Goal: Transaction & Acquisition: Purchase product/service

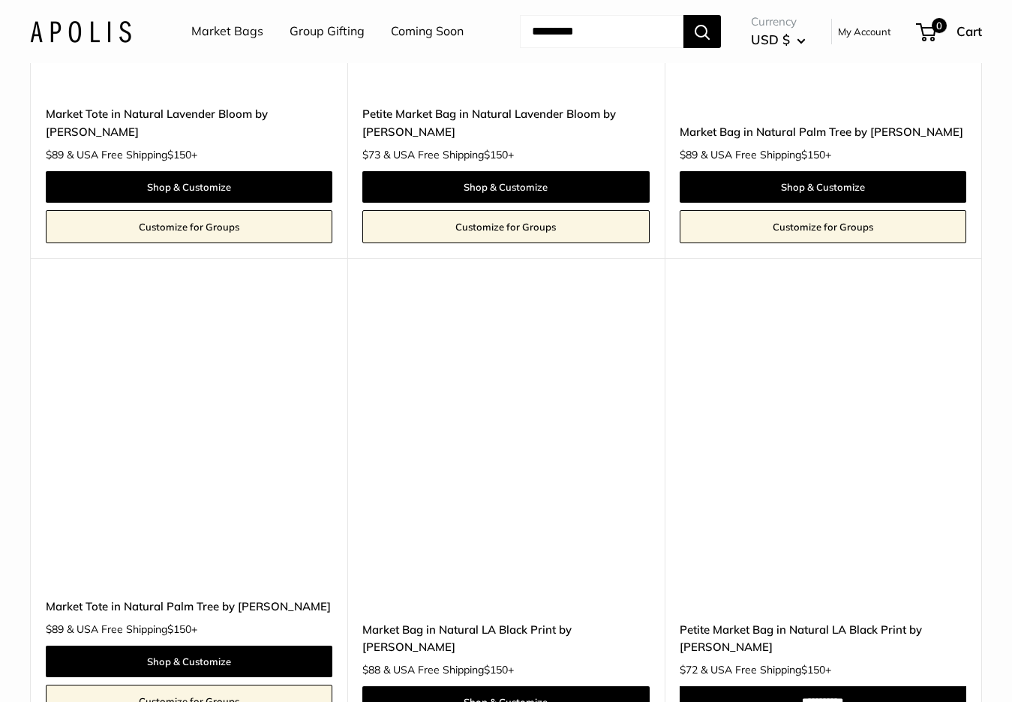
scroll to position [7095, 0]
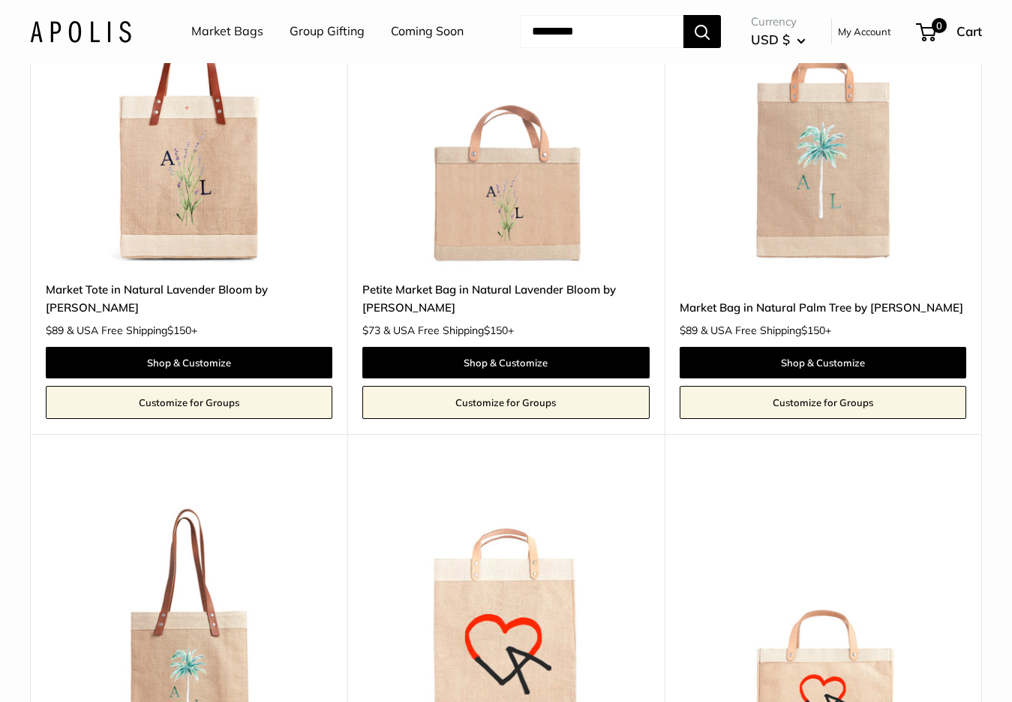
click at [0, 0] on img at bounding box center [0, 0] width 0 height 0
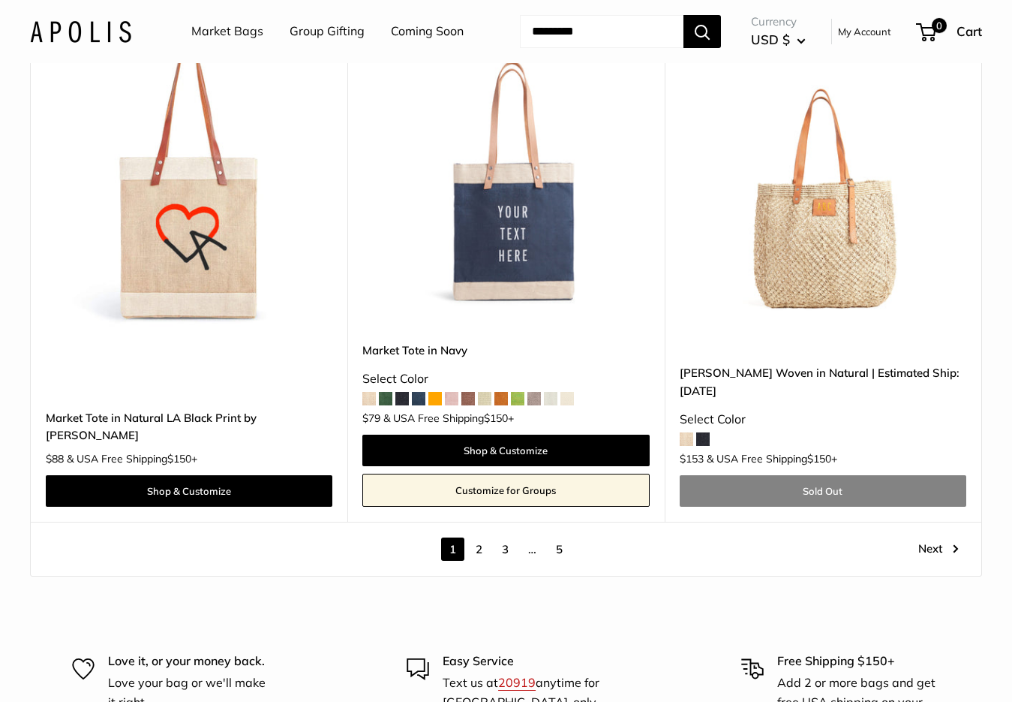
scroll to position [7995, 0]
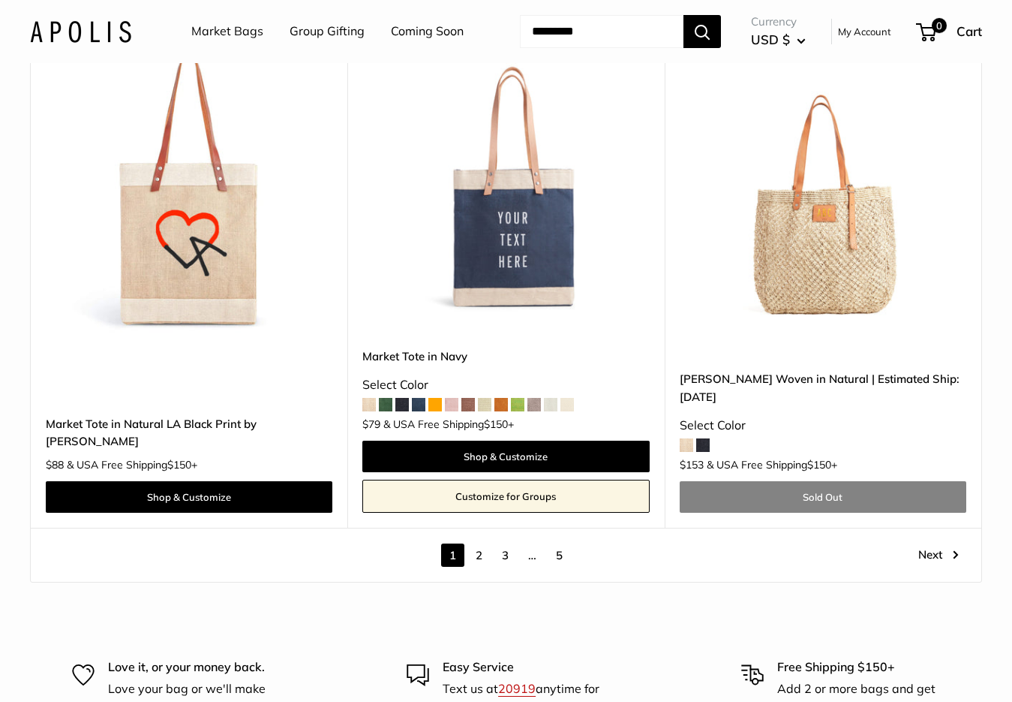
click at [937, 567] on link "Next" at bounding box center [939, 554] width 41 height 23
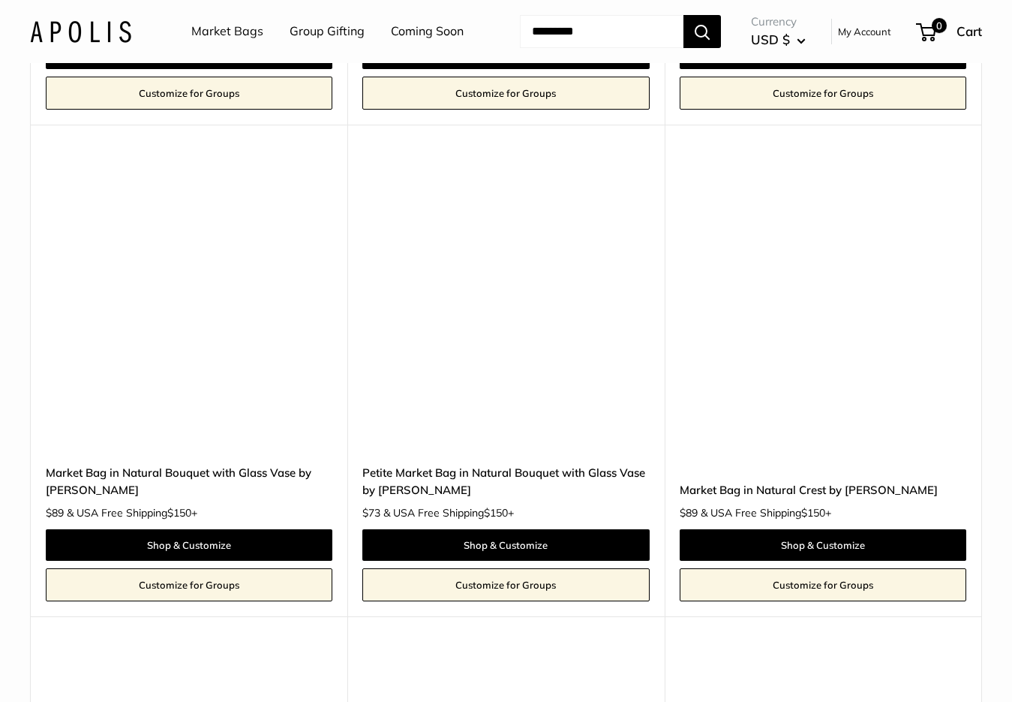
scroll to position [2216, 0]
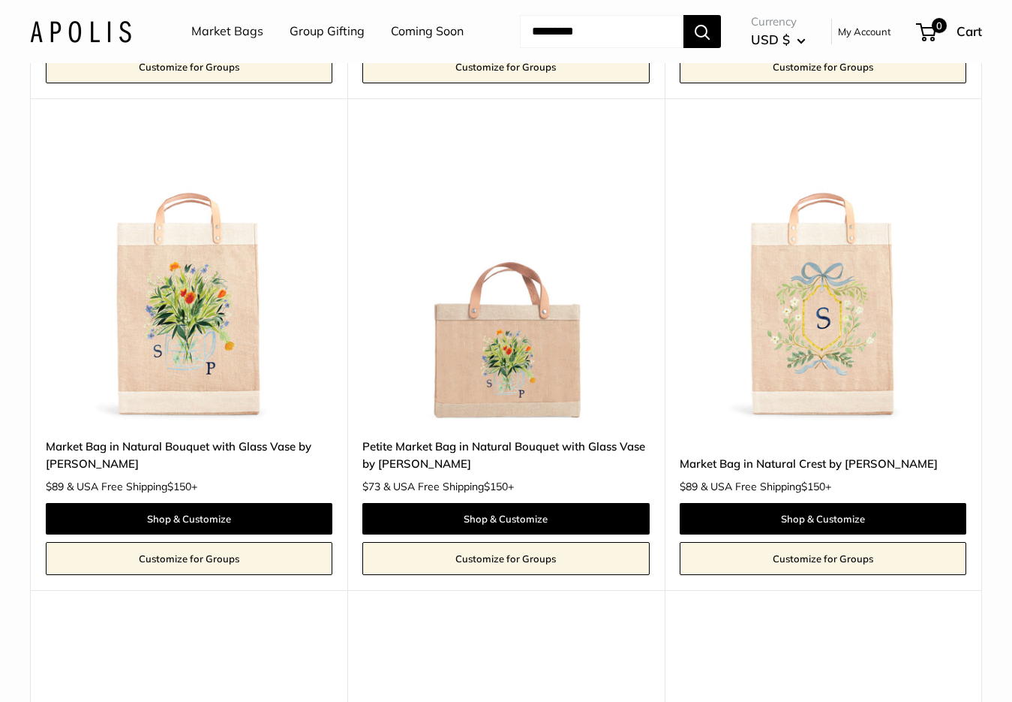
click at [0, 0] on img at bounding box center [0, 0] width 0 height 0
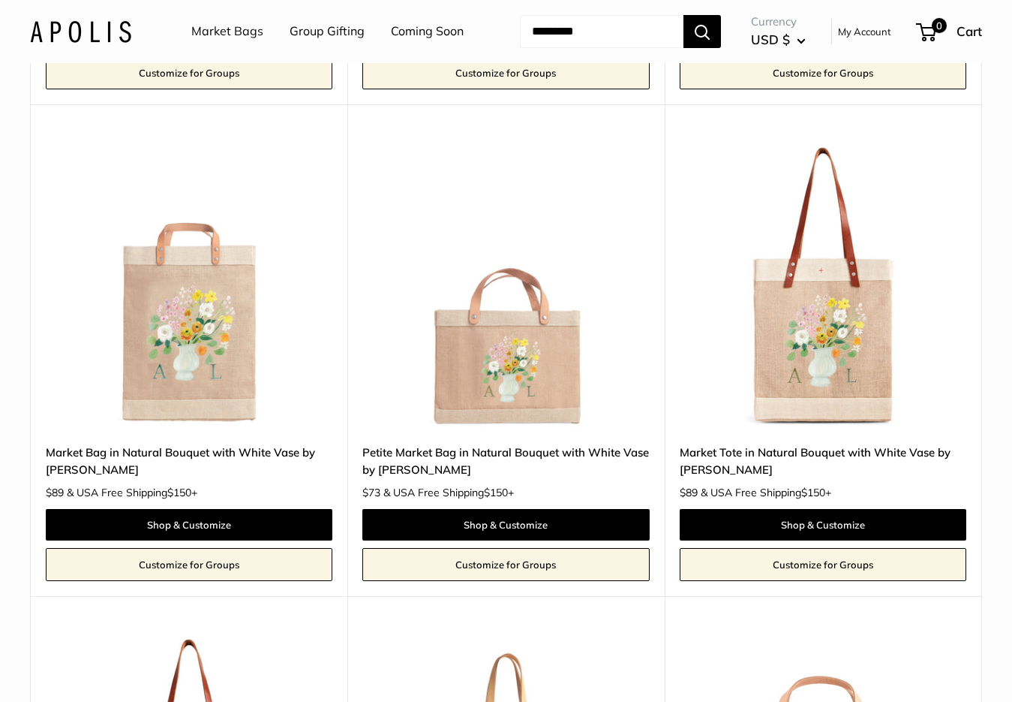
scroll to position [4318, 0]
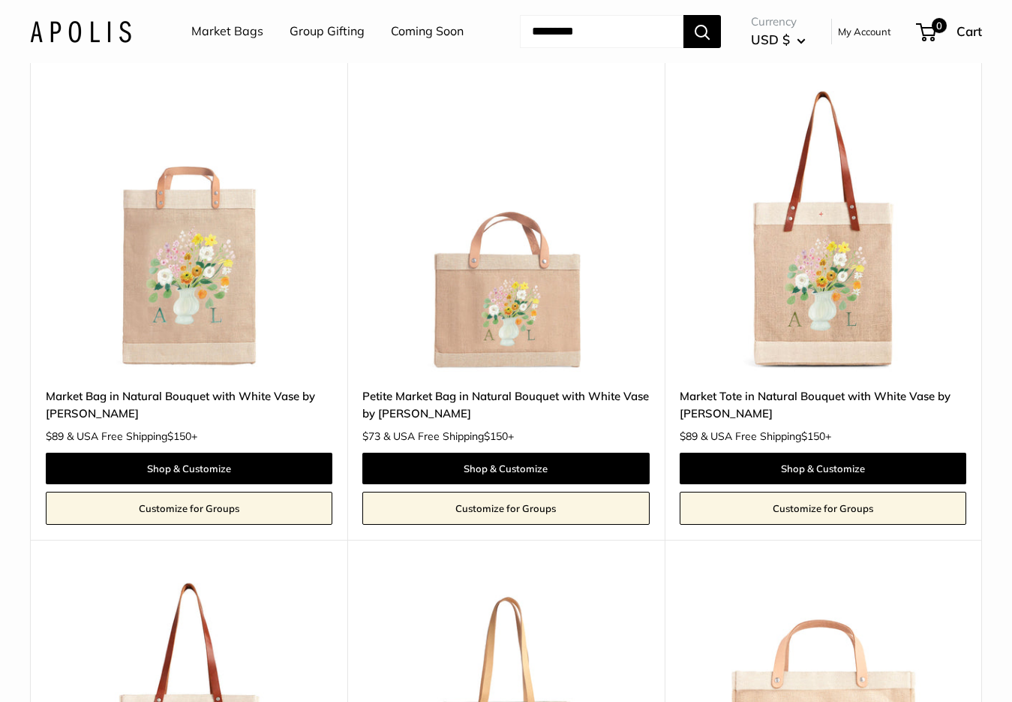
click at [0, 0] on img at bounding box center [0, 0] width 0 height 0
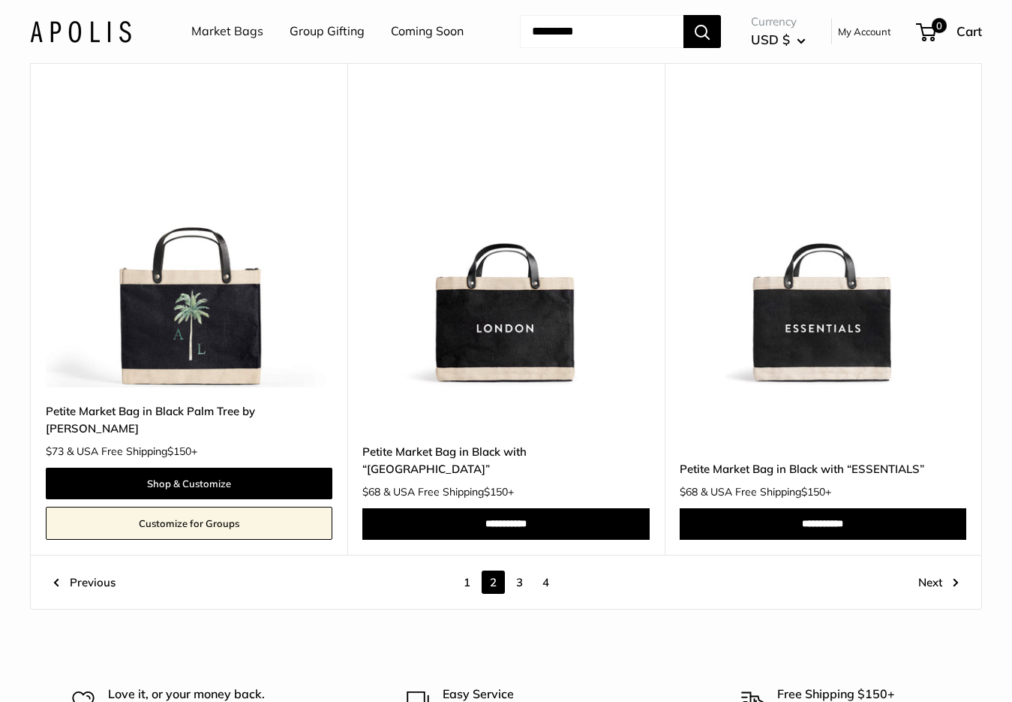
scroll to position [7845, 0]
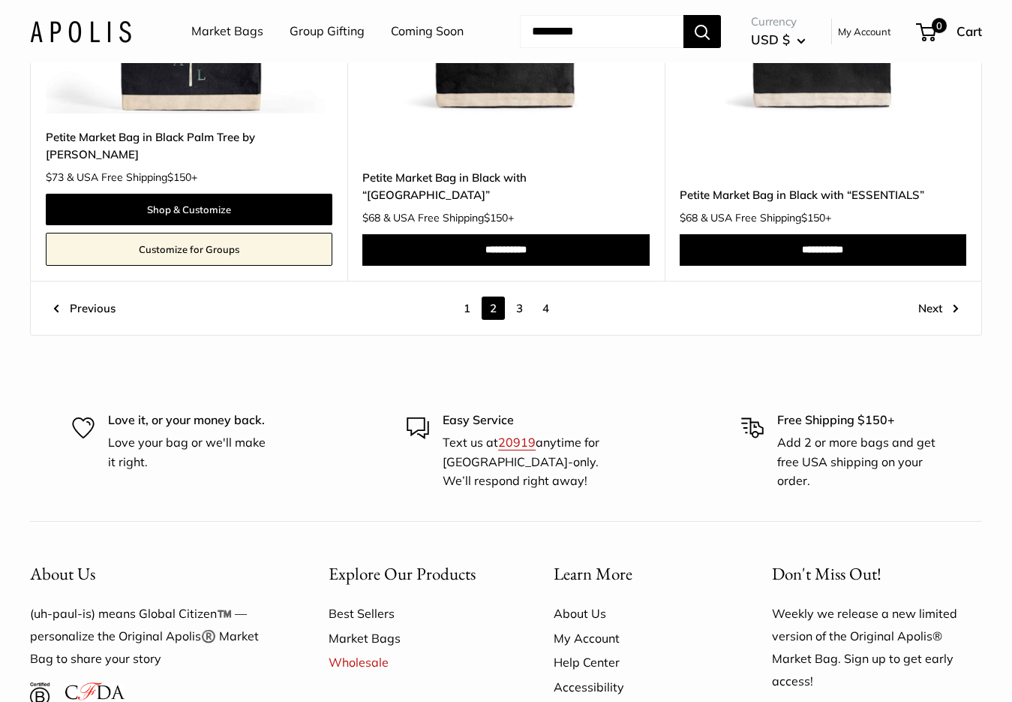
click at [948, 320] on link "Next" at bounding box center [939, 307] width 41 height 23
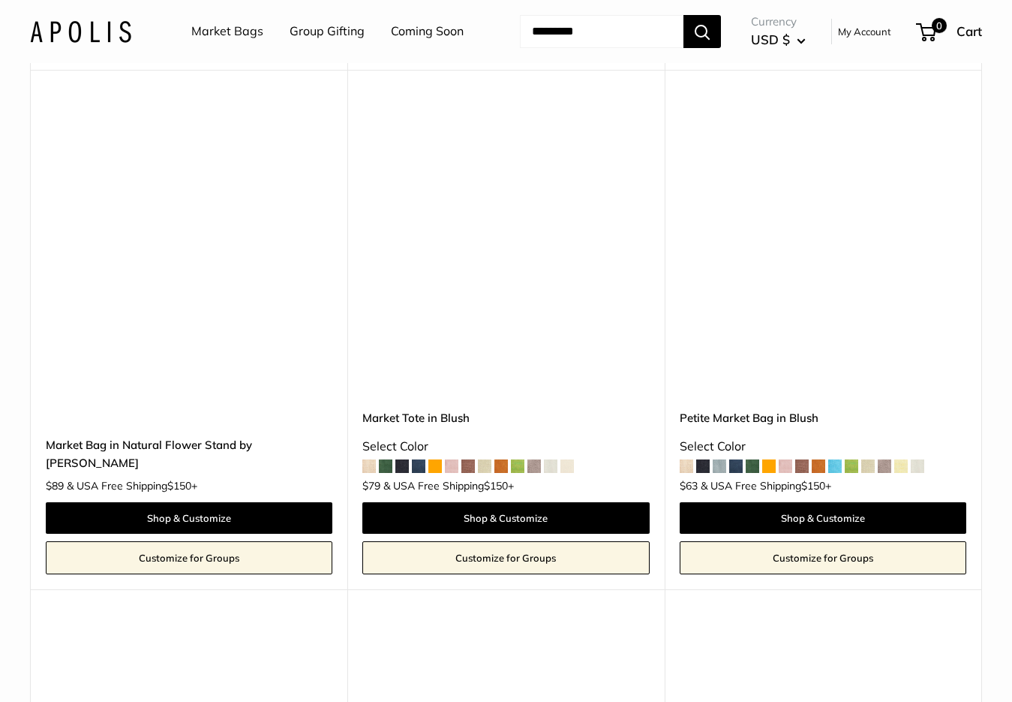
scroll to position [2066, 0]
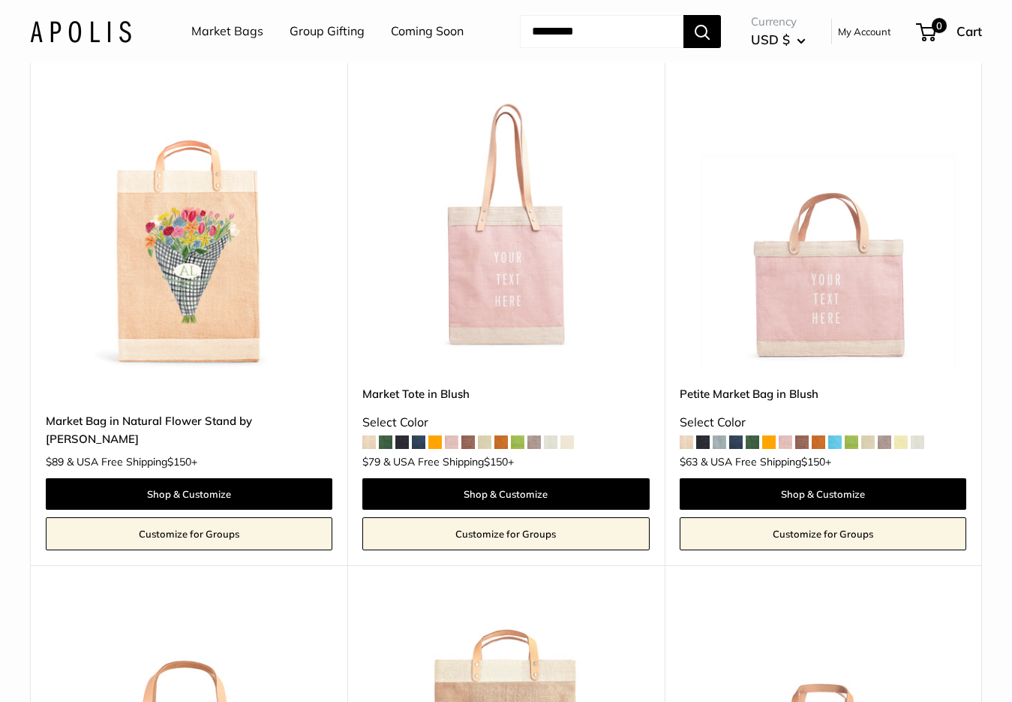
click at [0, 0] on img at bounding box center [0, 0] width 0 height 0
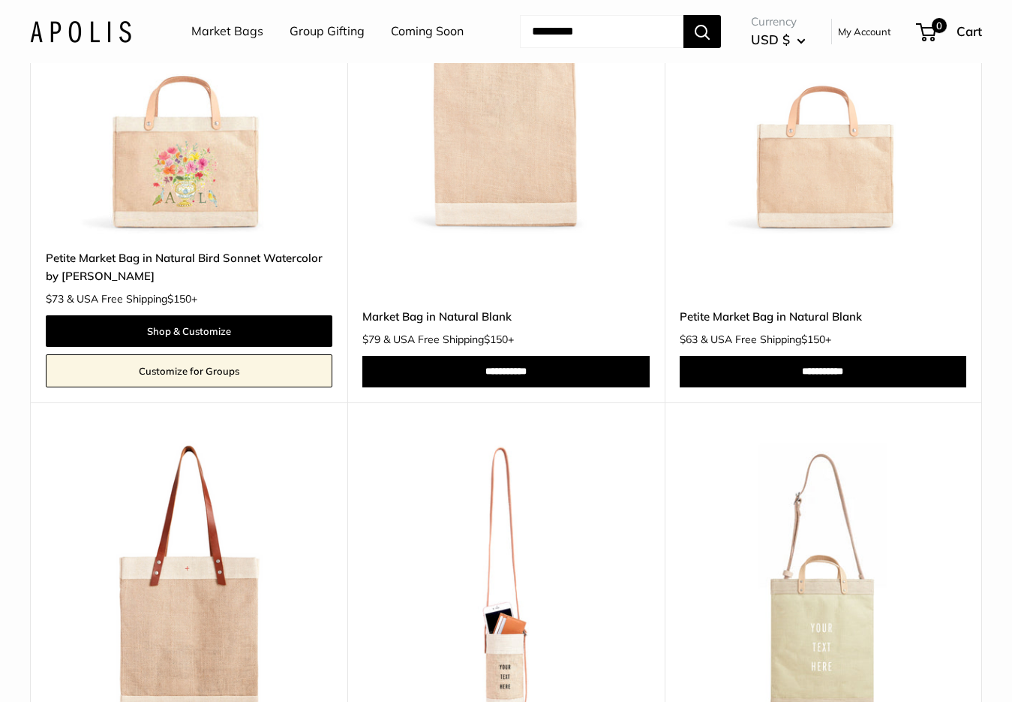
scroll to position [4768, 0]
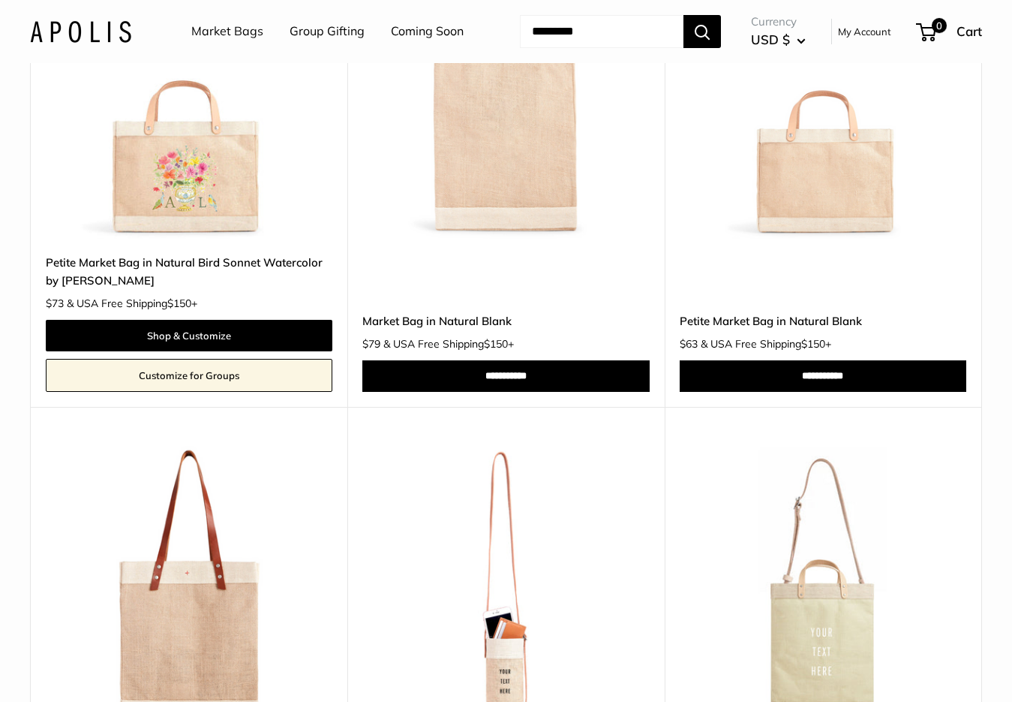
click at [0, 0] on img at bounding box center [0, 0] width 0 height 0
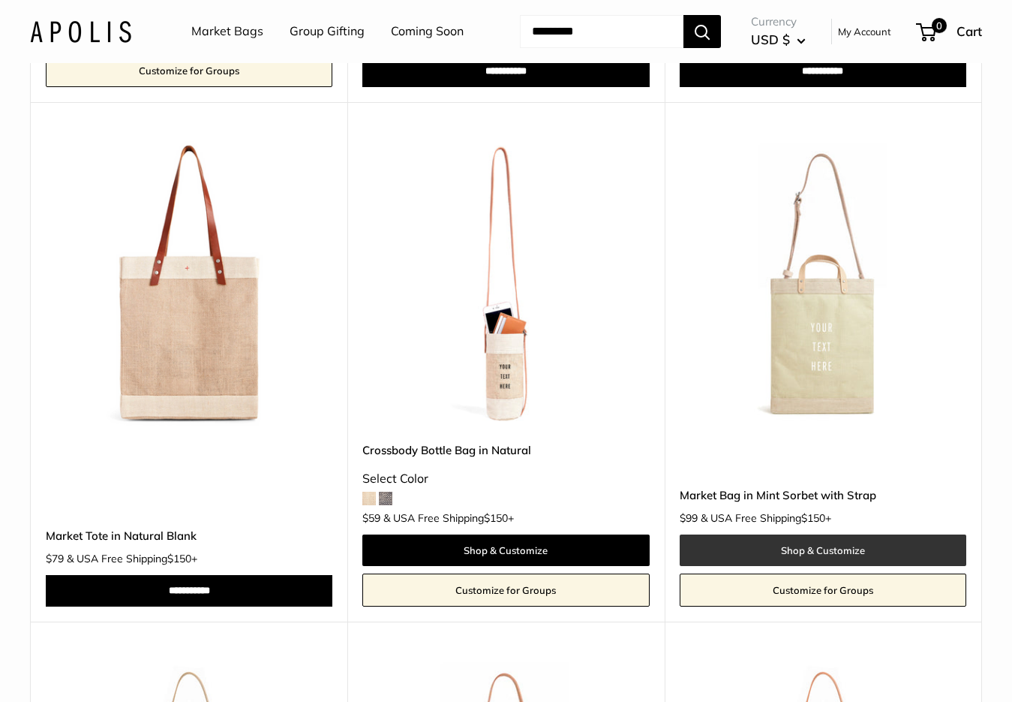
scroll to position [4843, 0]
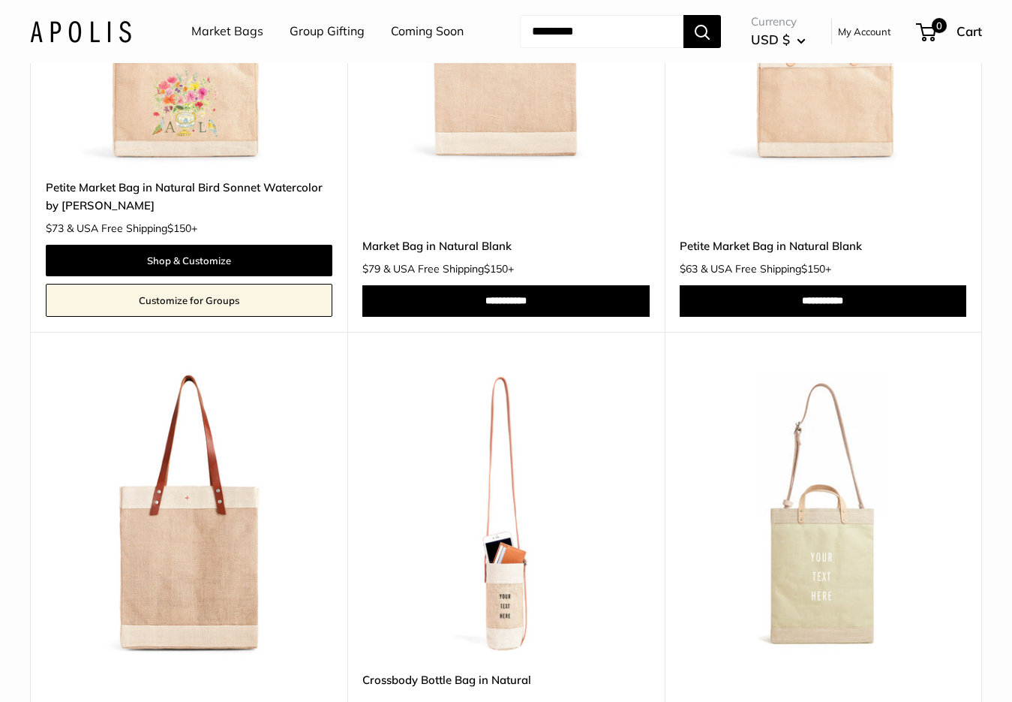
click at [254, 317] on link "Customize for Groups" at bounding box center [189, 300] width 287 height 33
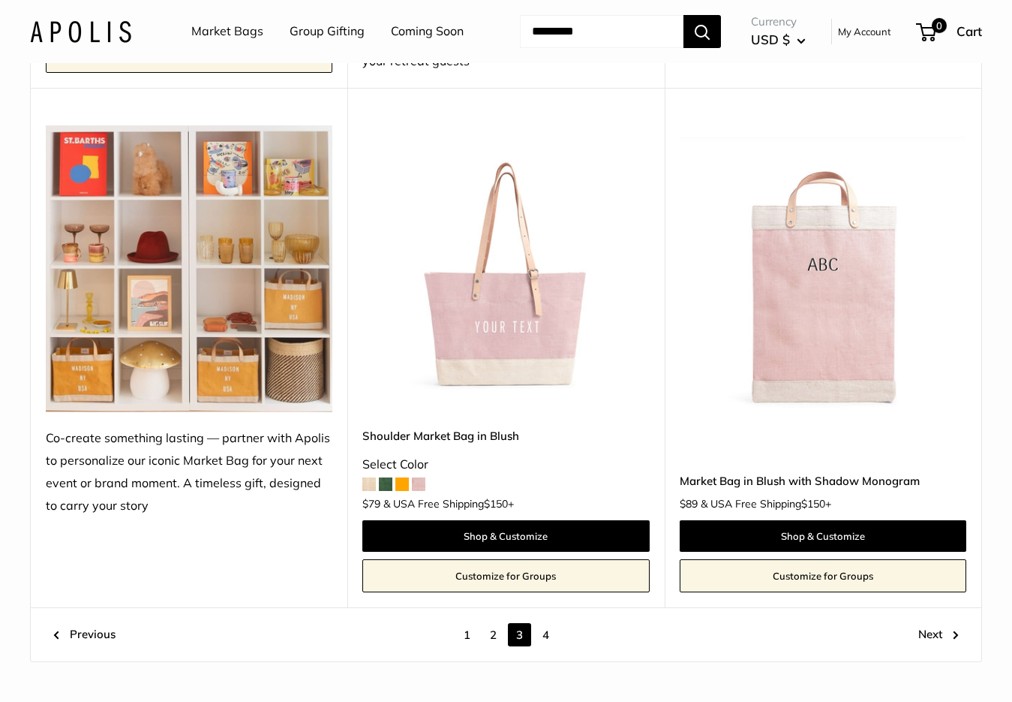
scroll to position [8070, 0]
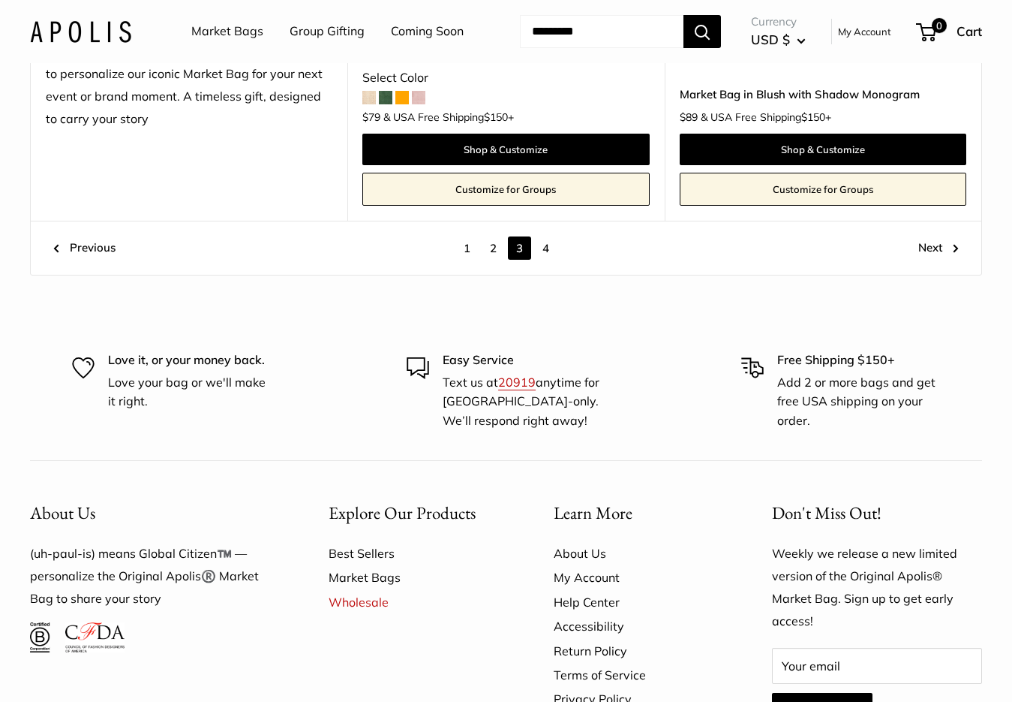
click at [551, 260] on link "4" at bounding box center [545, 247] width 23 height 23
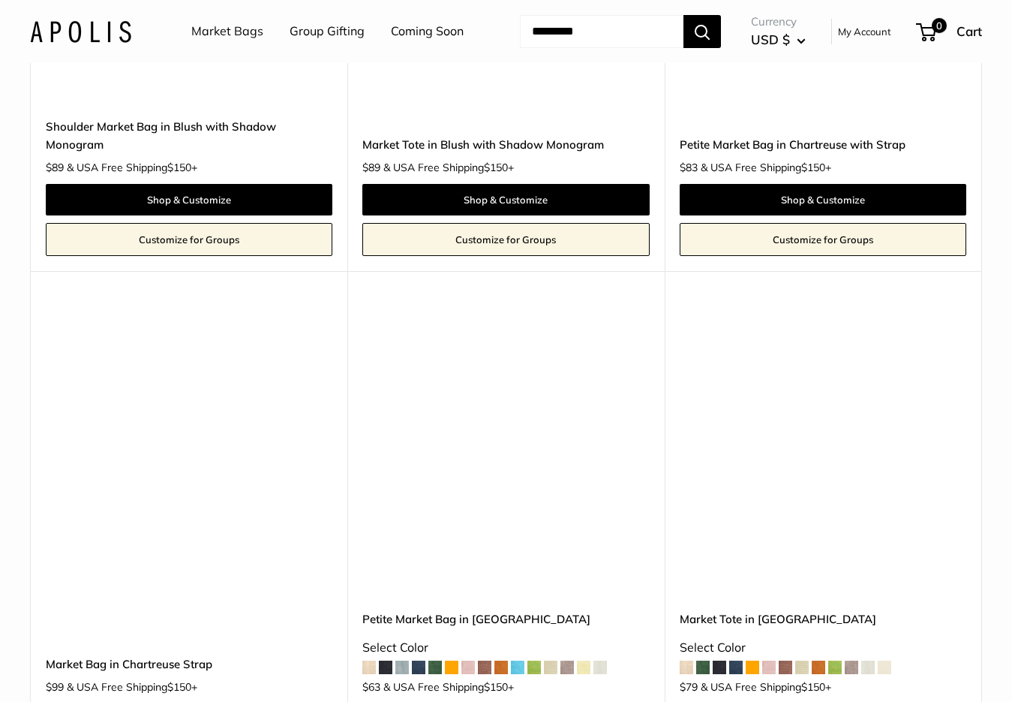
scroll to position [265, 0]
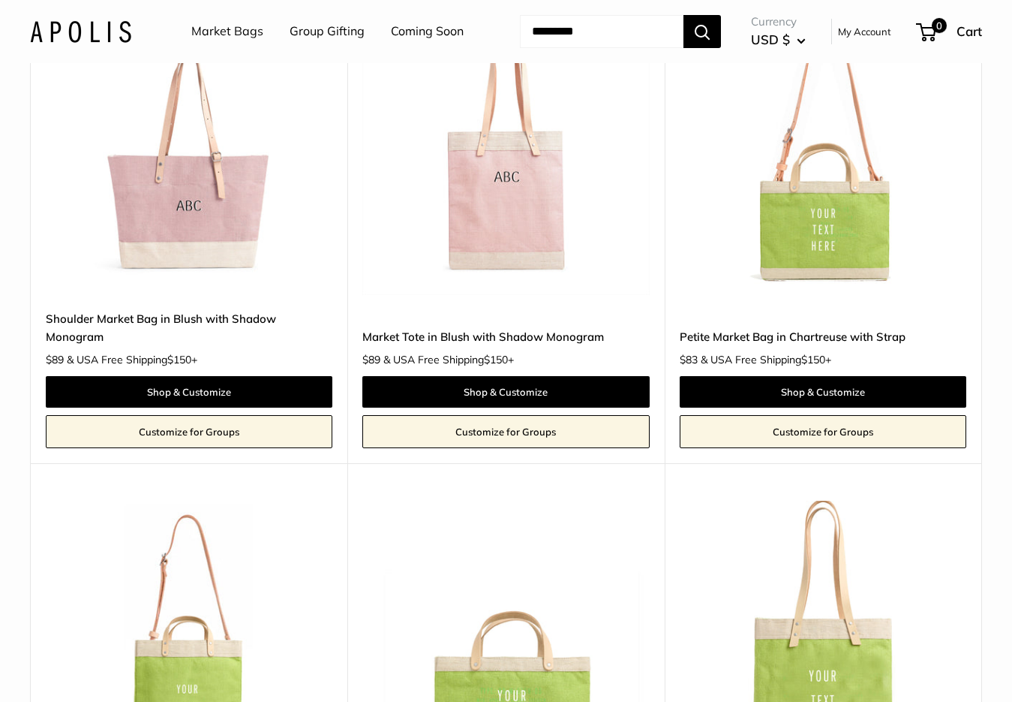
click at [0, 0] on img at bounding box center [0, 0] width 0 height 0
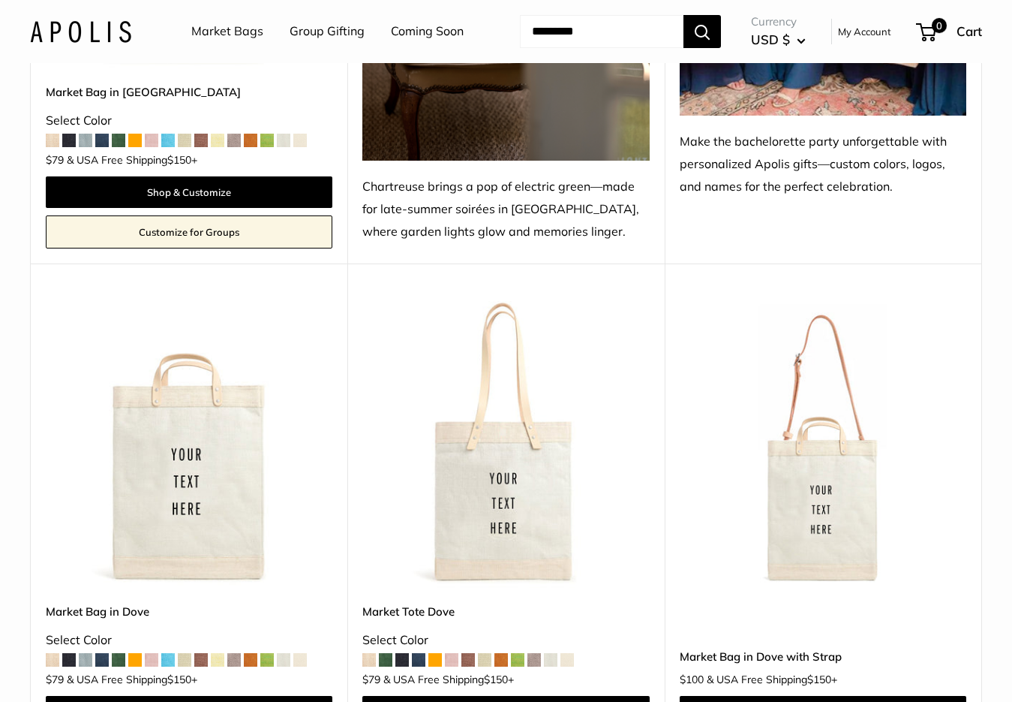
scroll to position [1541, 0]
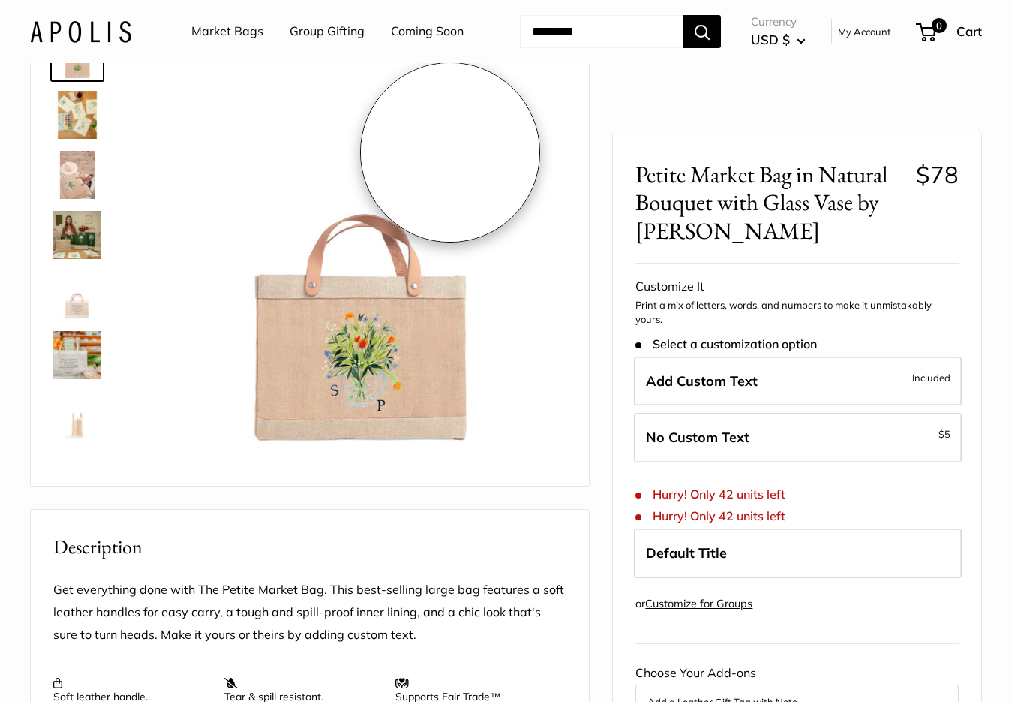
scroll to position [150, 0]
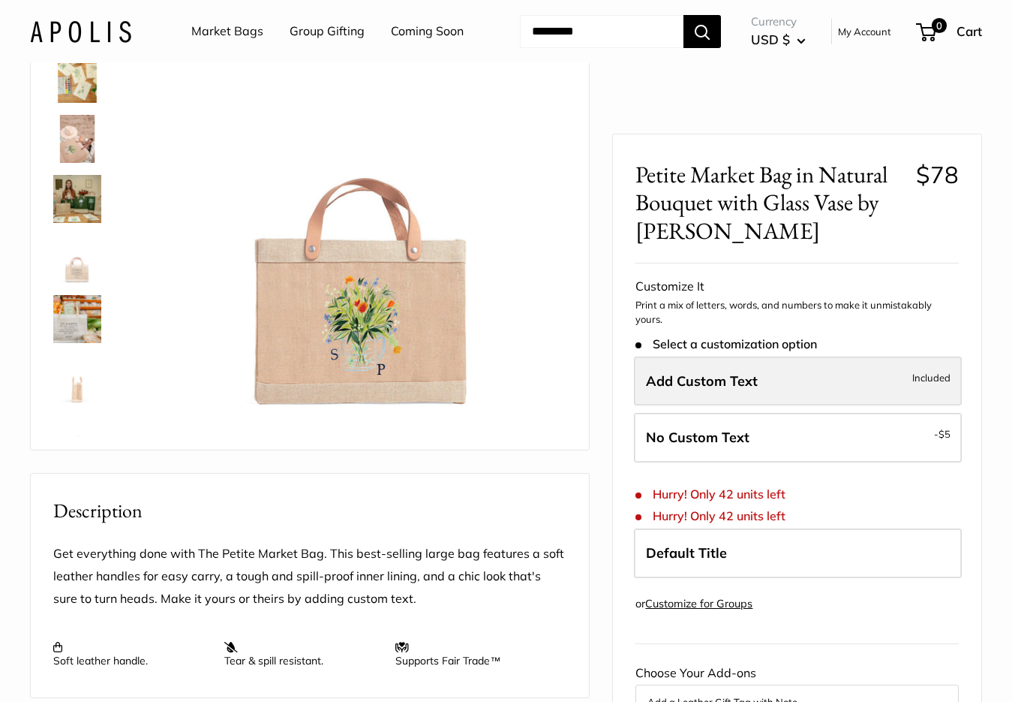
click at [716, 375] on span "Add Custom Text" at bounding box center [702, 380] width 112 height 17
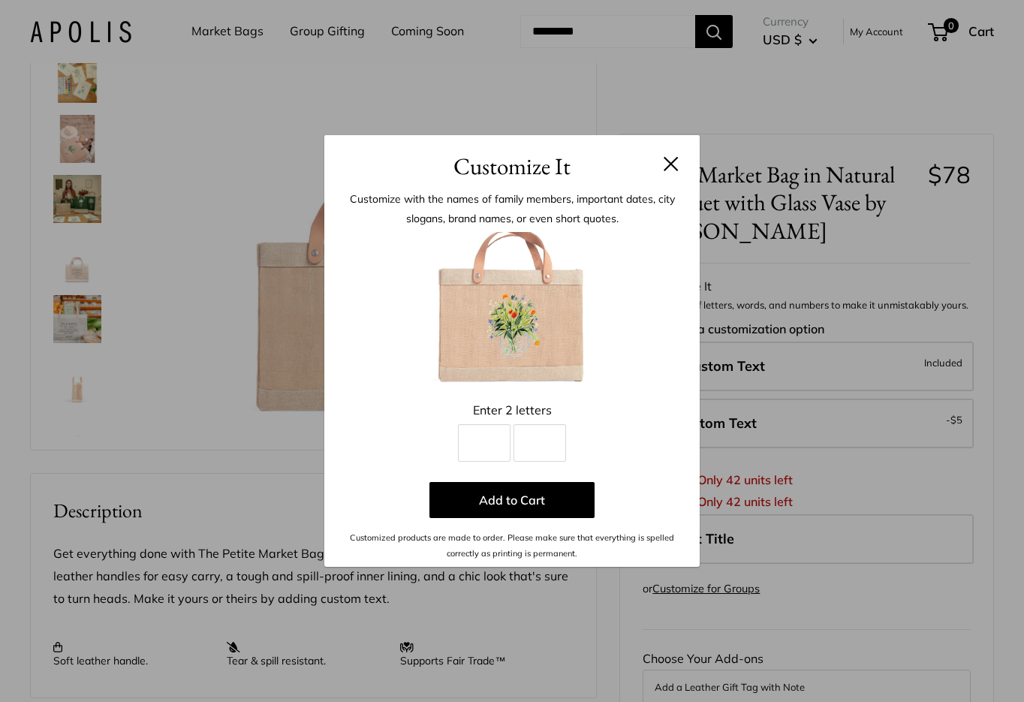
click at [669, 164] on button at bounding box center [670, 163] width 15 height 15
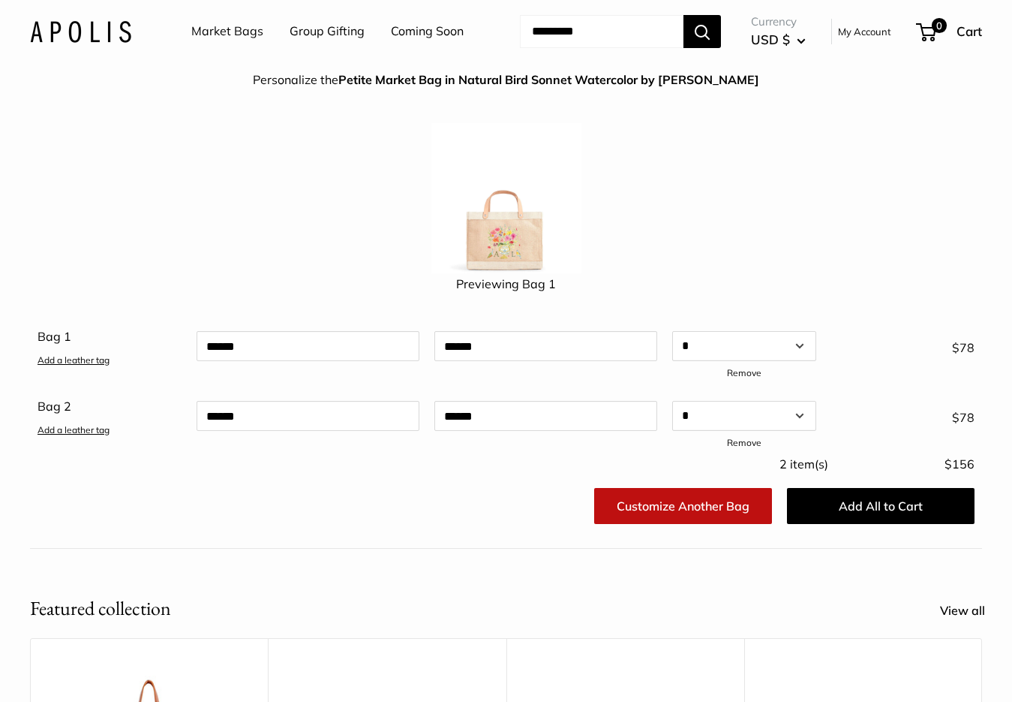
scroll to position [150, 0]
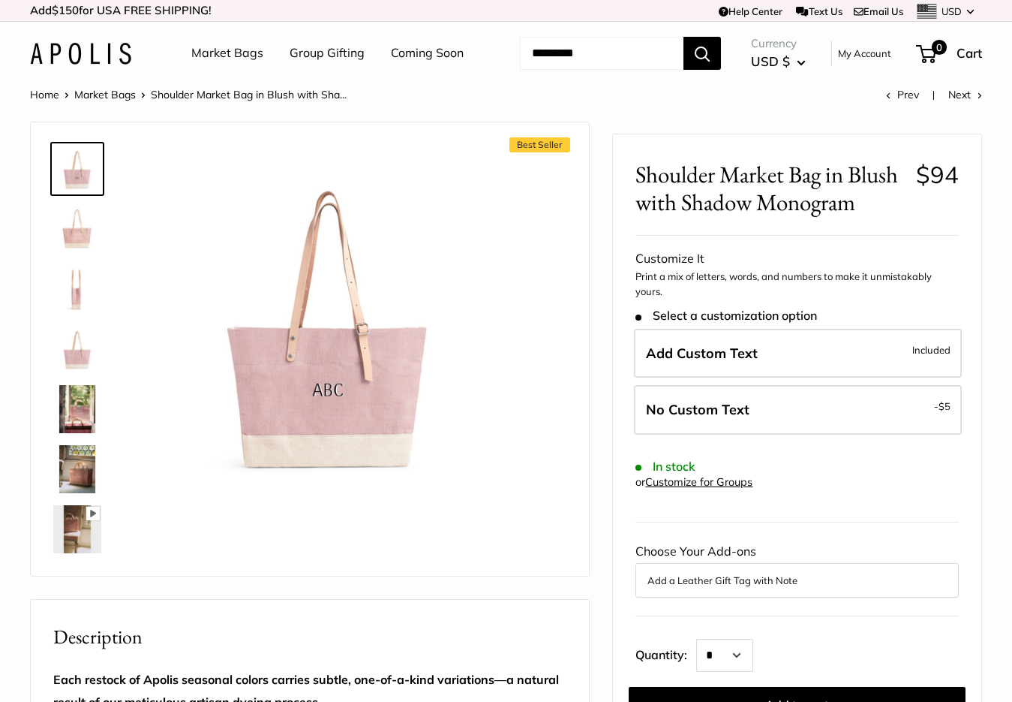
click at [71, 253] on img at bounding box center [77, 229] width 48 height 48
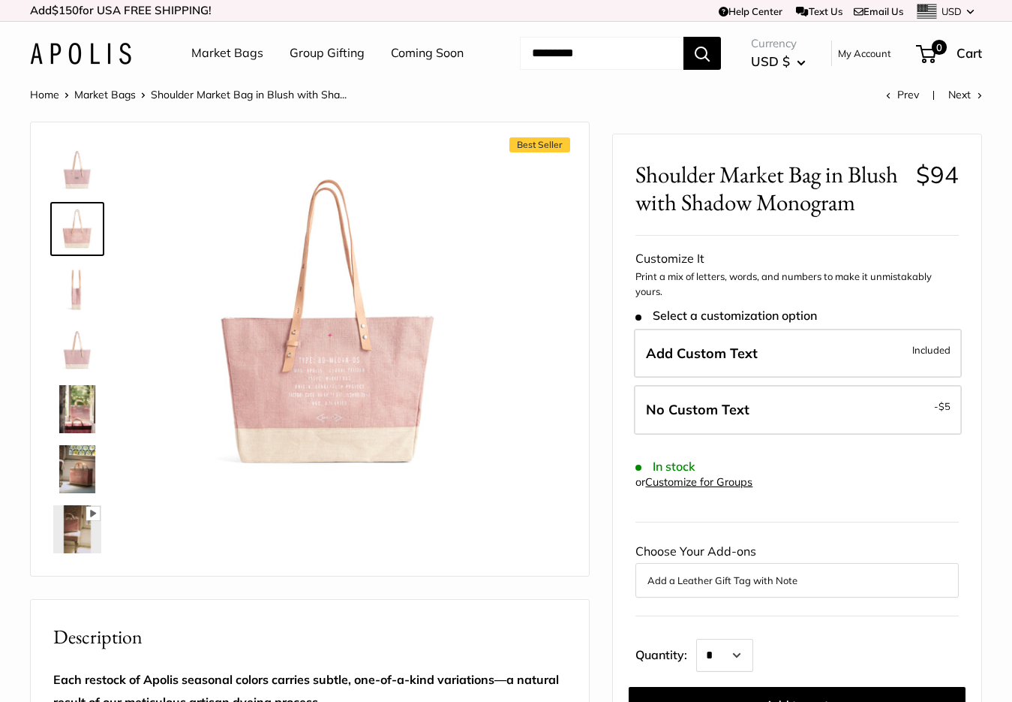
click at [68, 313] on img at bounding box center [77, 289] width 48 height 48
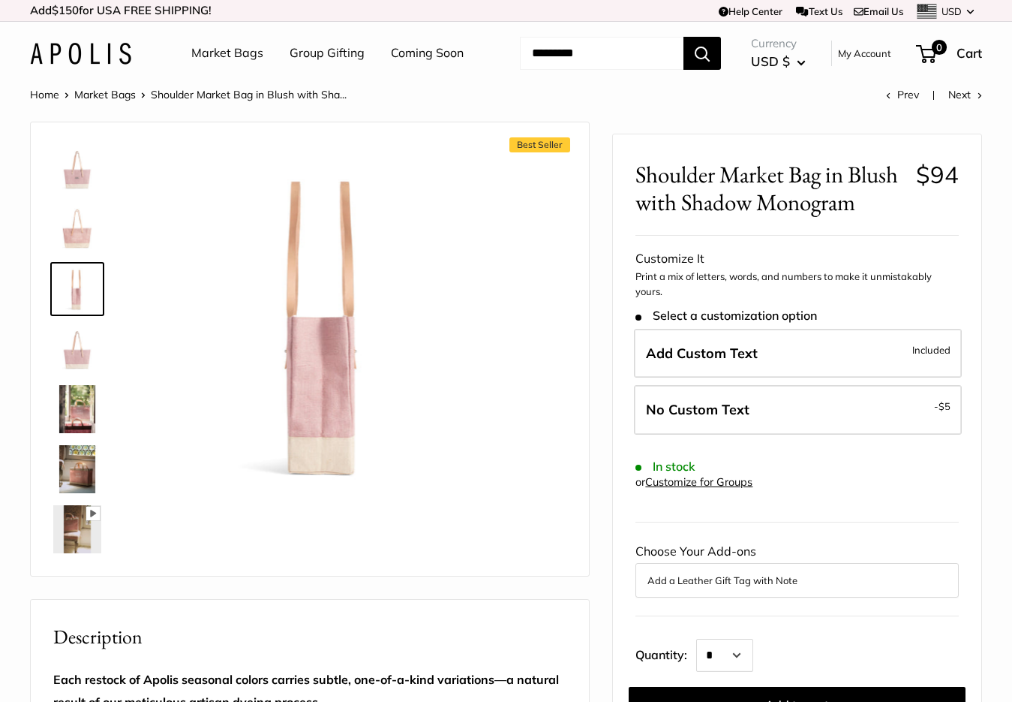
click at [76, 193] on img at bounding box center [77, 169] width 48 height 48
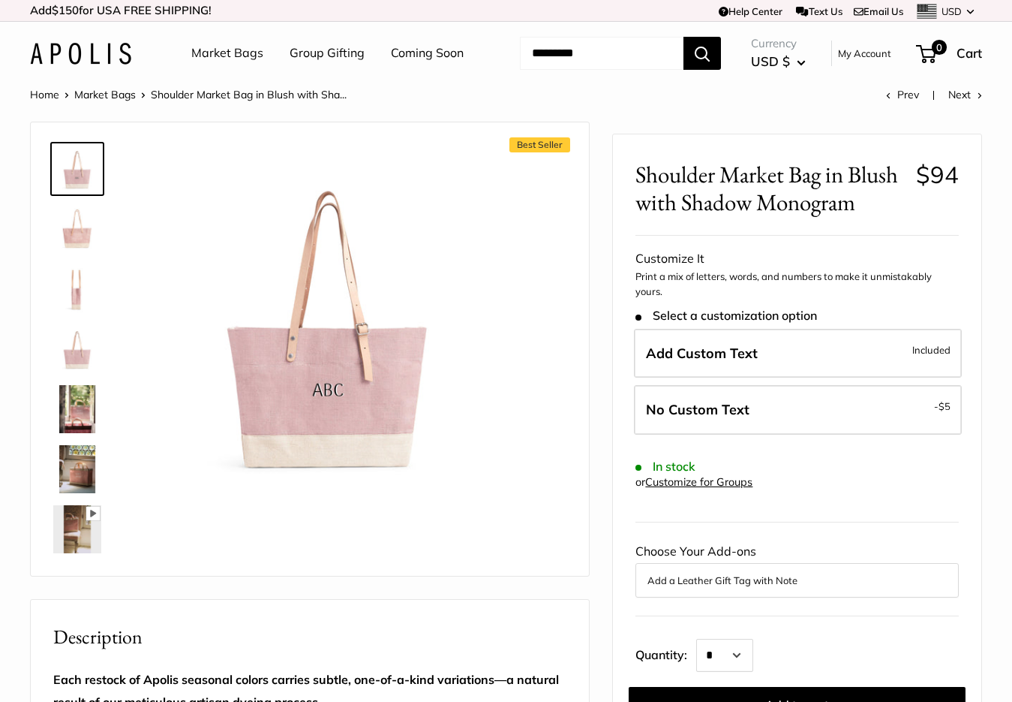
click at [79, 433] on img at bounding box center [77, 409] width 48 height 48
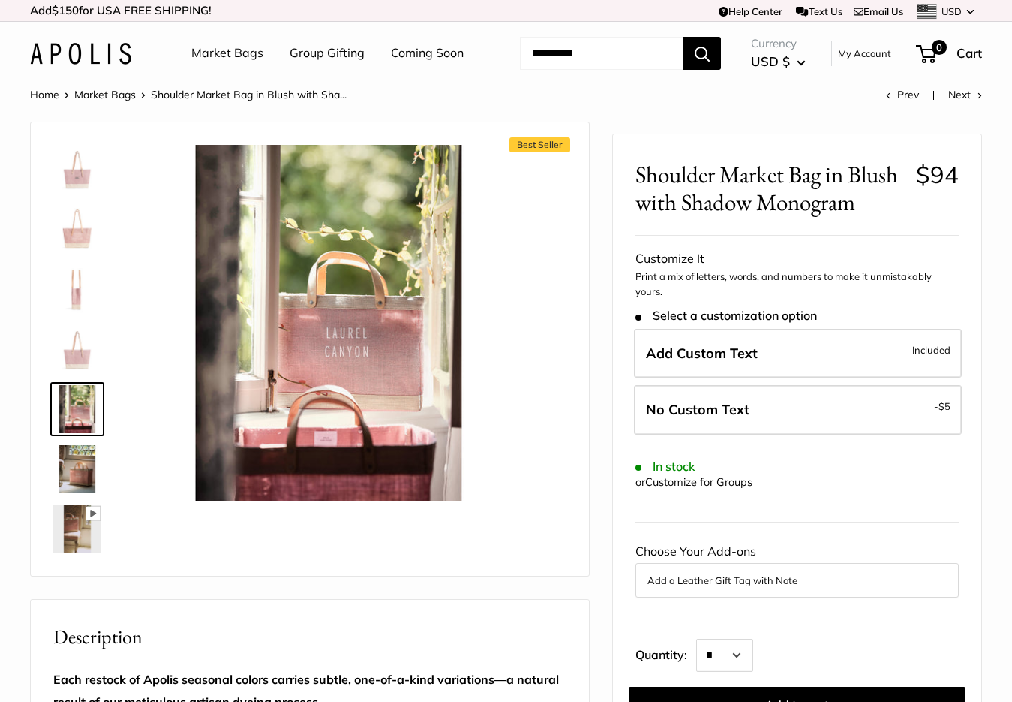
click at [74, 493] on img at bounding box center [77, 469] width 48 height 48
